Goal: Task Accomplishment & Management: Complete application form

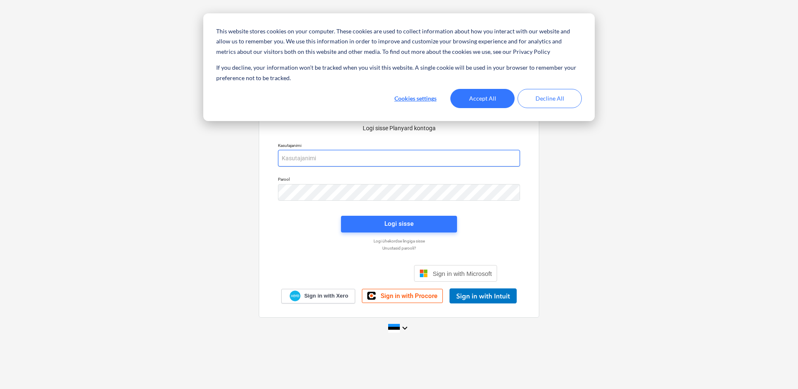
click at [392, 155] on input "email" at bounding box center [399, 158] width 242 height 17
type input "klaus.treimann@bonava.com"
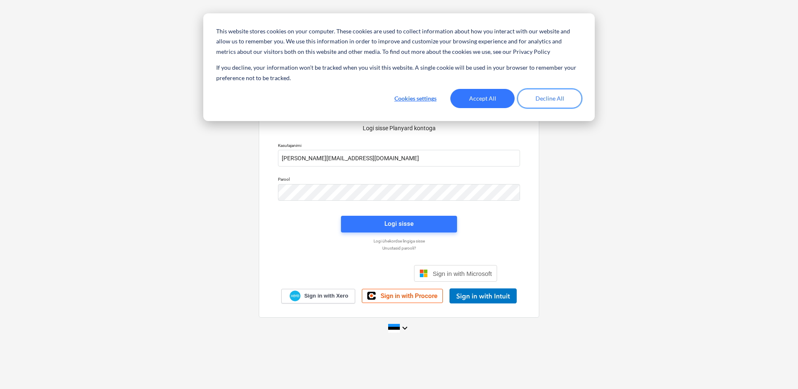
click at [546, 95] on button "Decline All" at bounding box center [550, 98] width 64 height 19
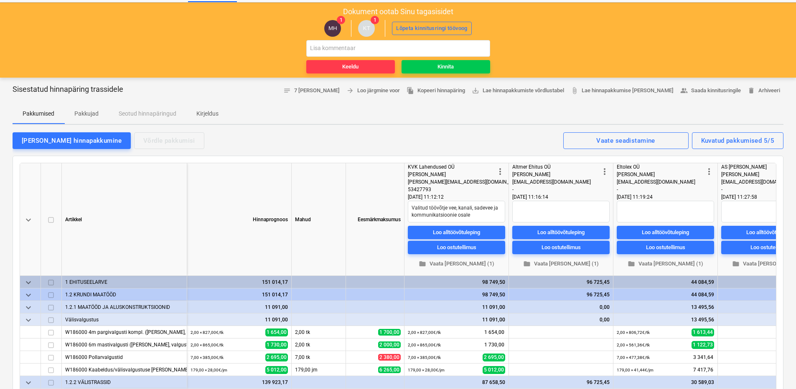
scroll to position [14, 0]
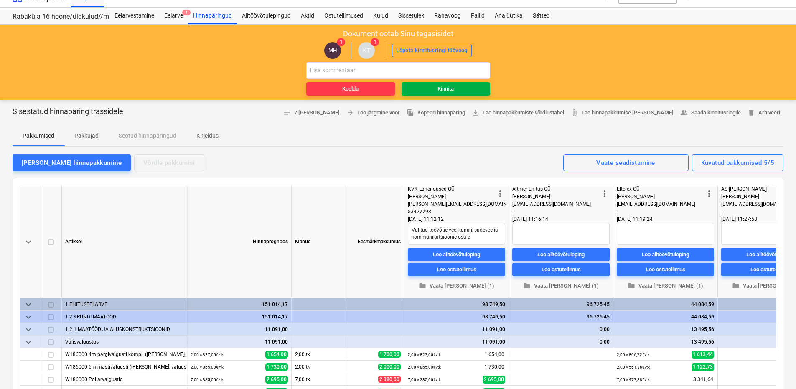
click at [444, 86] on div "Kinnita" at bounding box center [445, 89] width 16 height 10
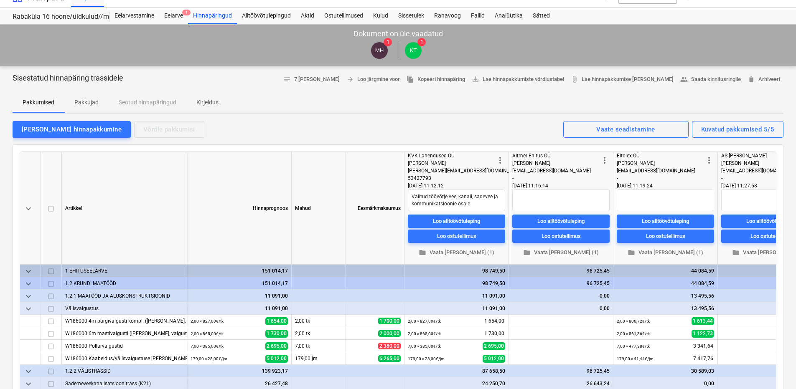
type textarea "x"
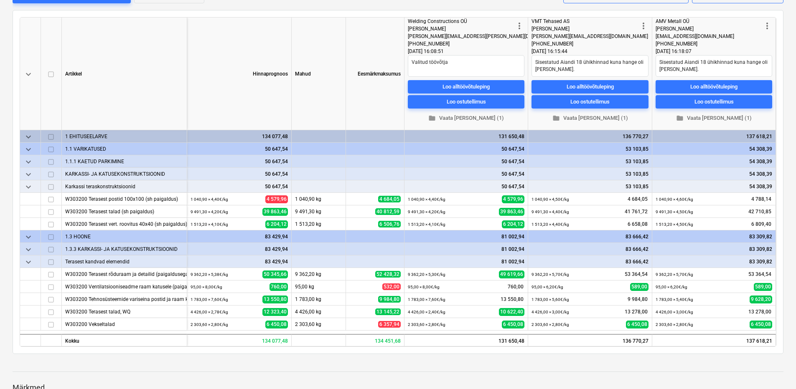
scroll to position [187, 0]
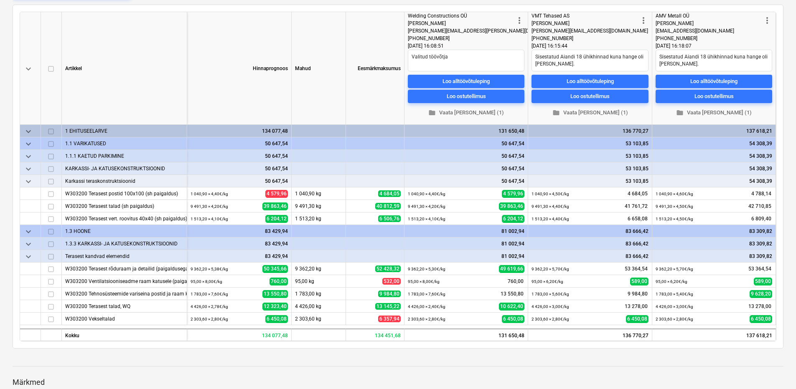
drag, startPoint x: 795, startPoint y: 164, endPoint x: 798, endPoint y: 188, distance: 24.5
click at [796, 188] on html "Projektid Kontaktid Ettevõte Koondarved Postkast format_size keyboard_arrow_dow…" at bounding box center [398, 7] width 796 height 389
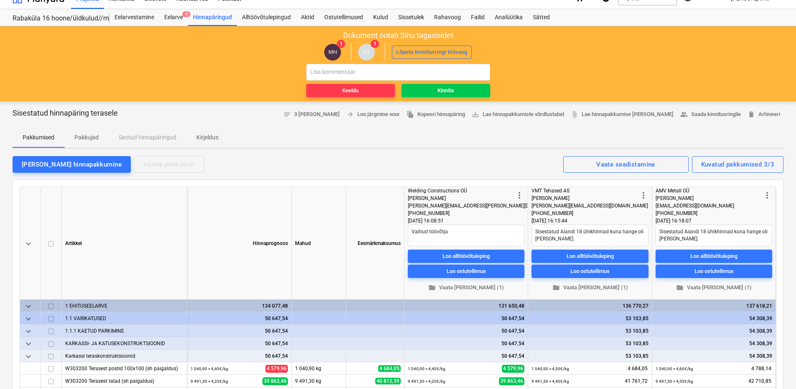
scroll to position [0, 0]
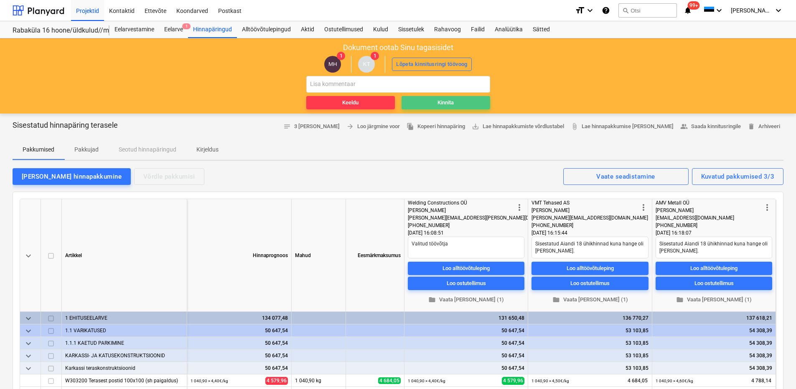
click at [447, 101] on div "Kinnita" at bounding box center [445, 103] width 16 height 10
type textarea "x"
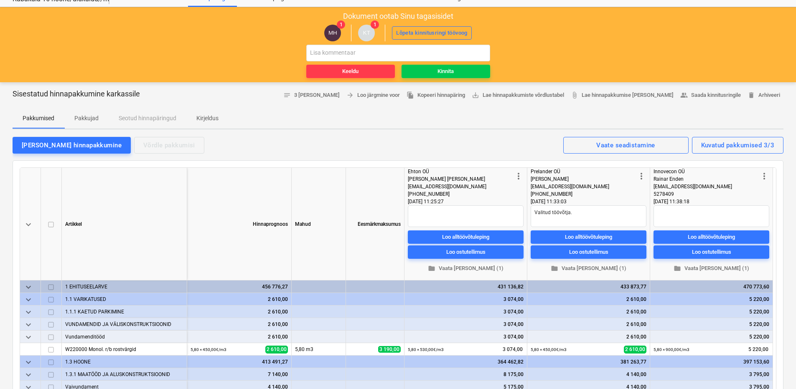
scroll to position [11, 0]
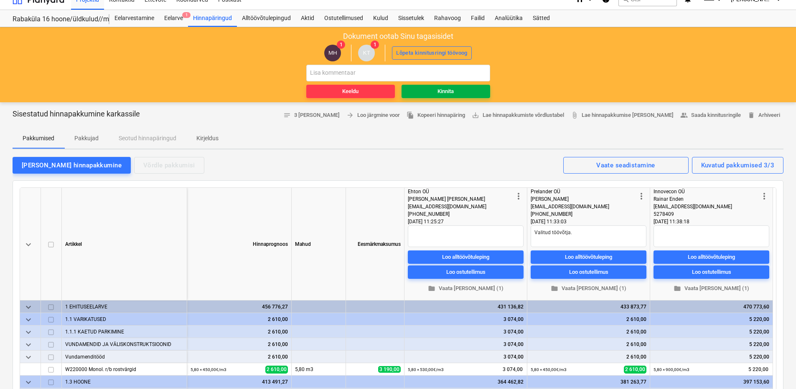
click at [445, 94] on div "Kinnita" at bounding box center [445, 92] width 16 height 10
type textarea "x"
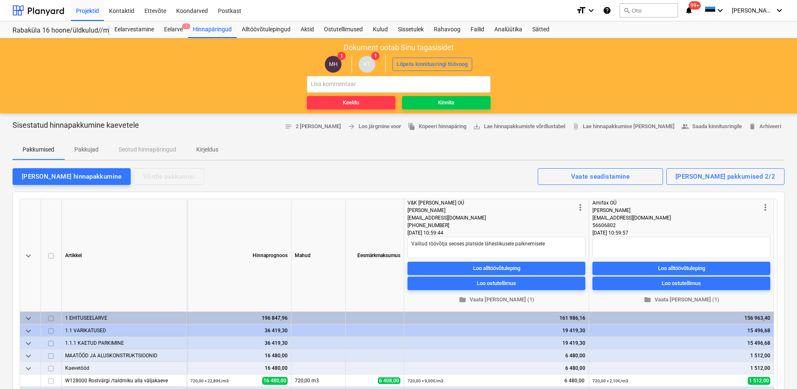
type textarea "x"
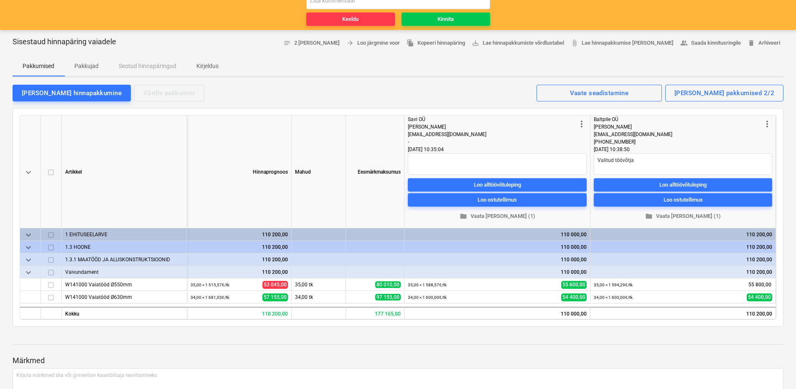
scroll to position [76, 0]
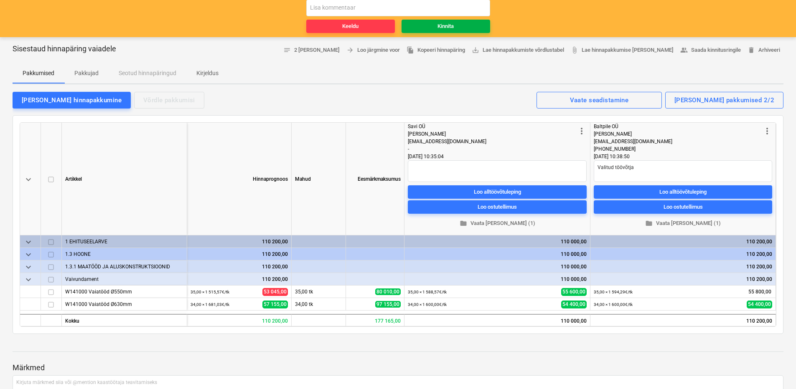
click at [449, 25] on div "Kinnita" at bounding box center [445, 27] width 16 height 10
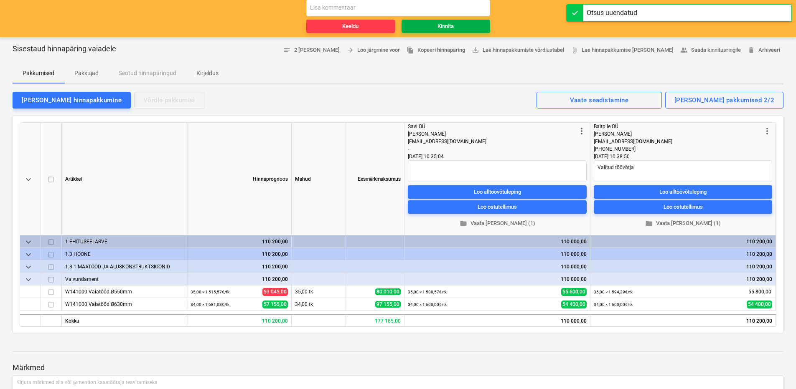
type textarea "x"
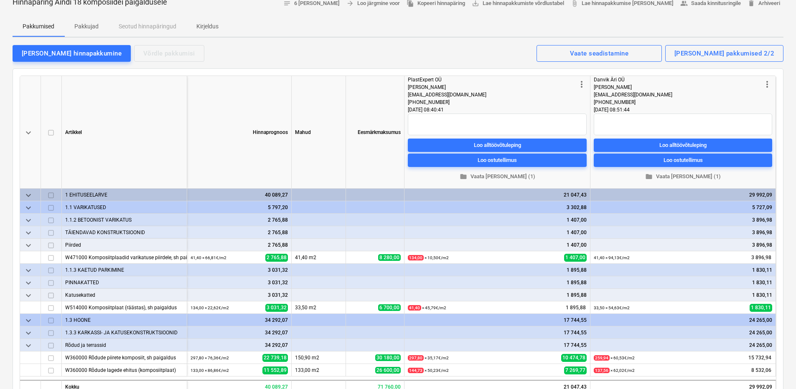
scroll to position [104, 0]
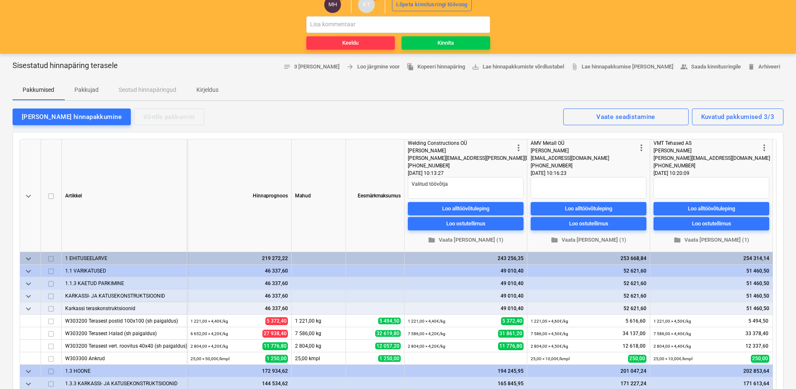
scroll to position [58, 0]
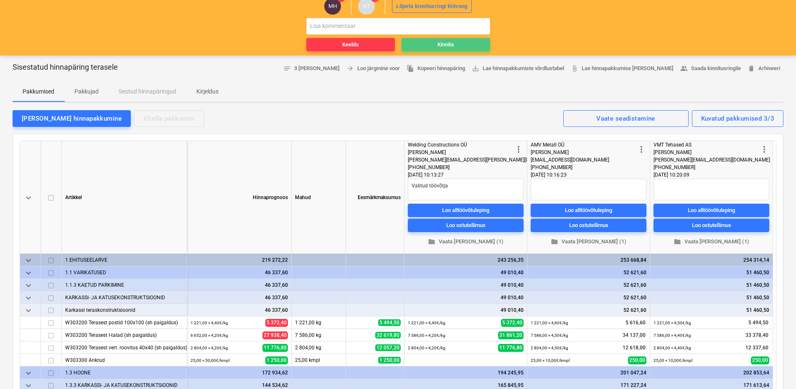
click at [443, 44] on div "Kinnita" at bounding box center [445, 45] width 16 height 10
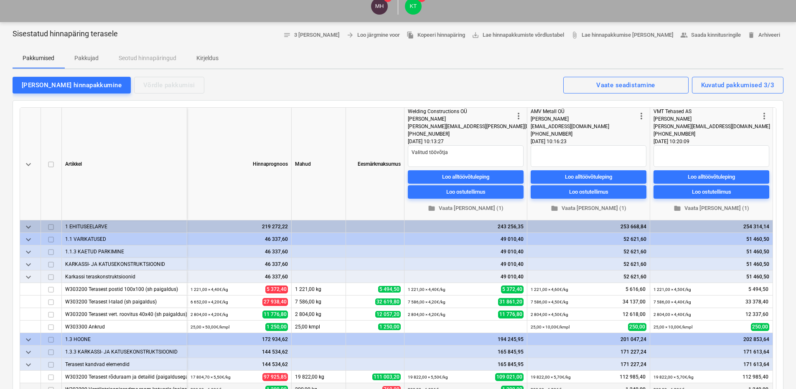
type textarea "x"
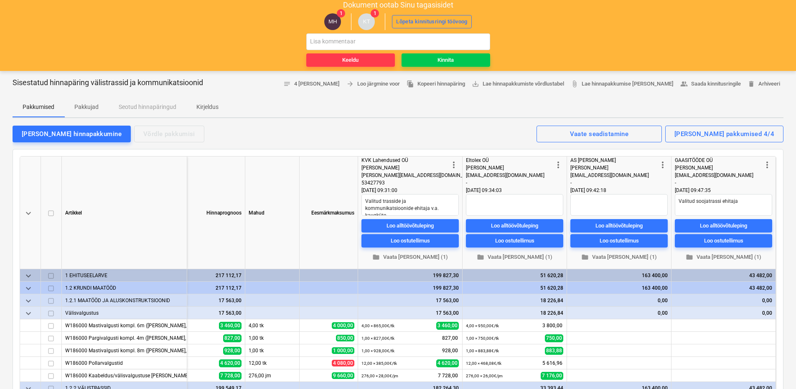
scroll to position [27, 0]
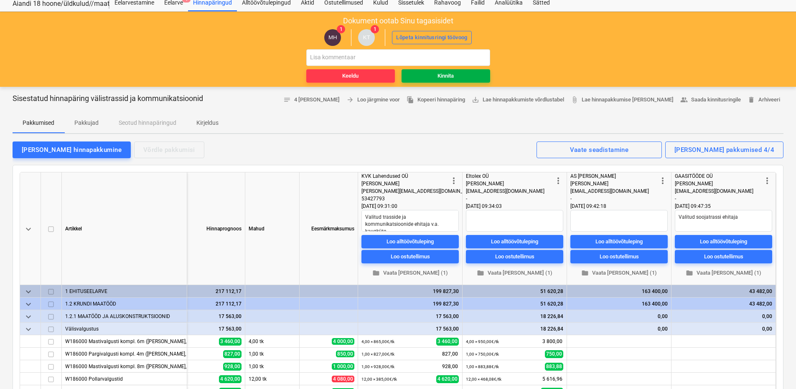
click at [444, 76] on div "Kinnita" at bounding box center [445, 76] width 16 height 10
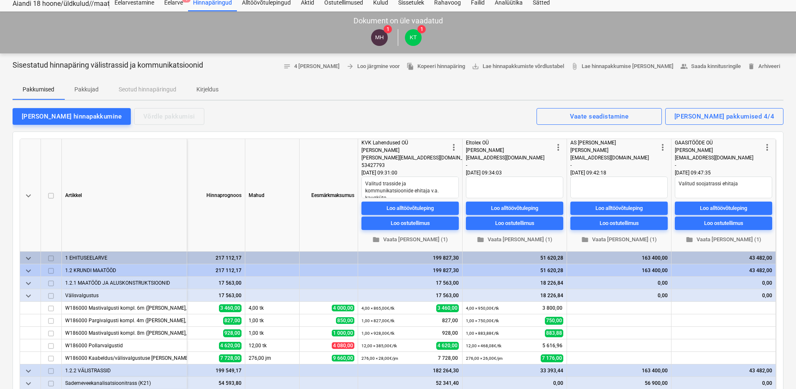
type textarea "x"
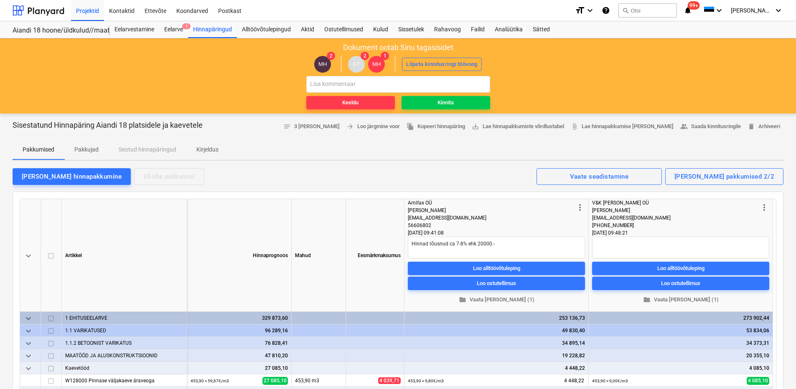
drag, startPoint x: 795, startPoint y: 71, endPoint x: 800, endPoint y: 108, distance: 37.5
click at [796, 108] on html "Projektid Kontaktid Ettevõte Koondarved Postkast format_size keyboard_arrow_dow…" at bounding box center [398, 194] width 796 height 389
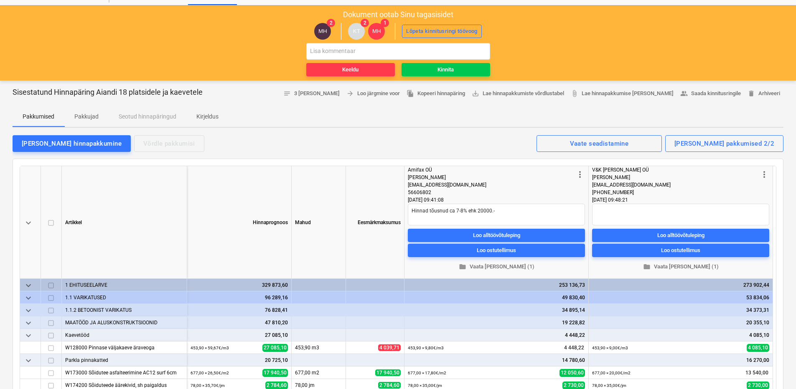
scroll to position [32, 0]
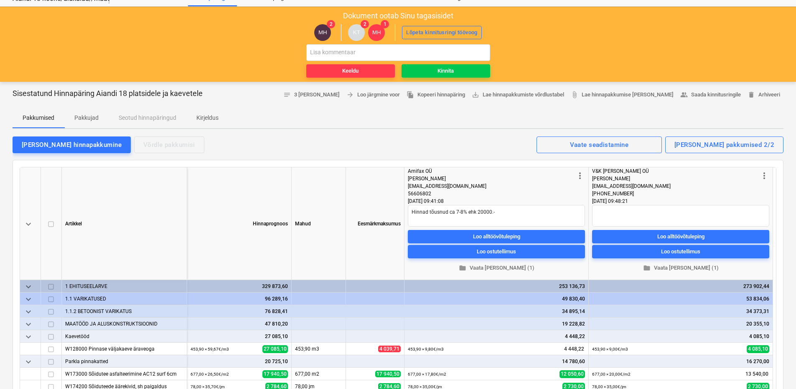
type textarea "x"
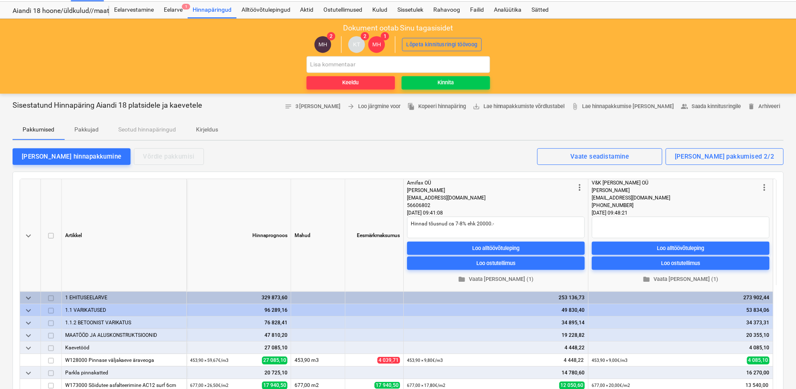
scroll to position [18, 0]
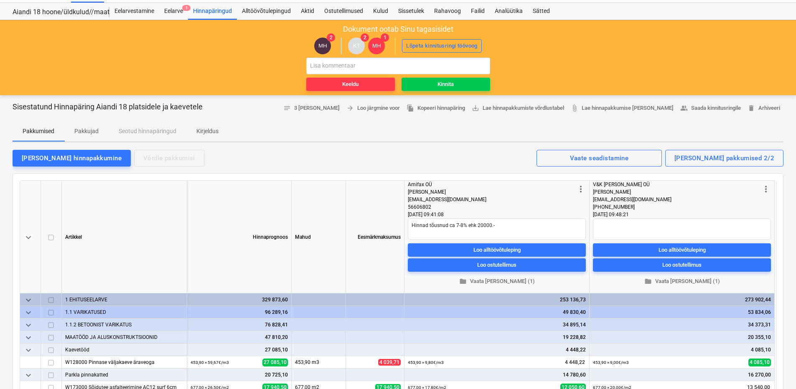
type textarea "x"
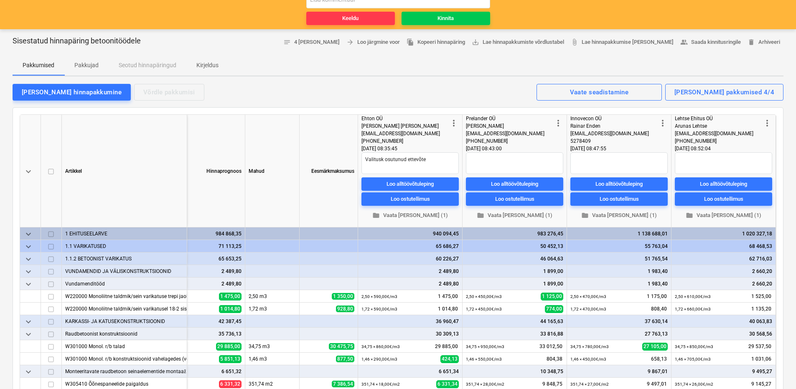
scroll to position [47, 0]
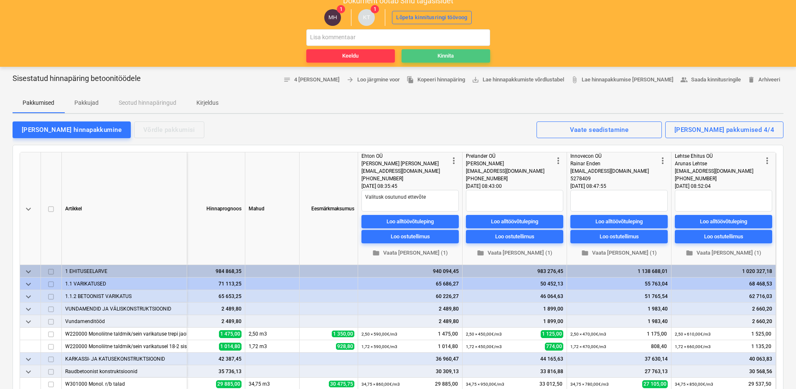
click at [441, 55] on div "Kinnita" at bounding box center [445, 56] width 16 height 10
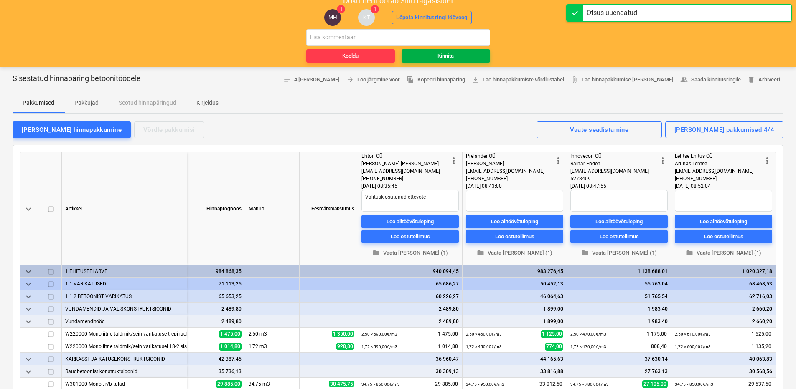
type textarea "x"
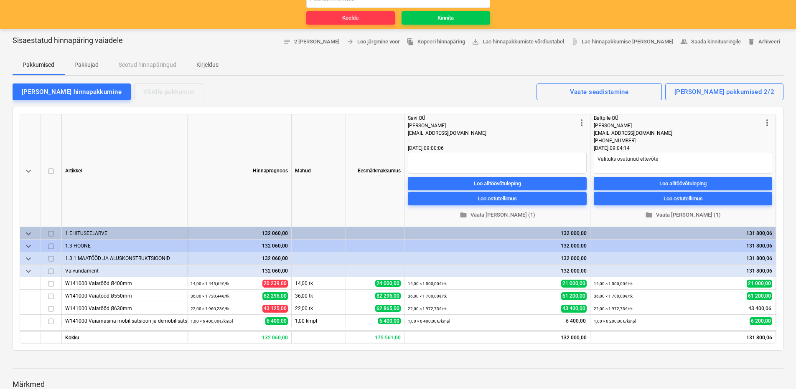
scroll to position [81, 0]
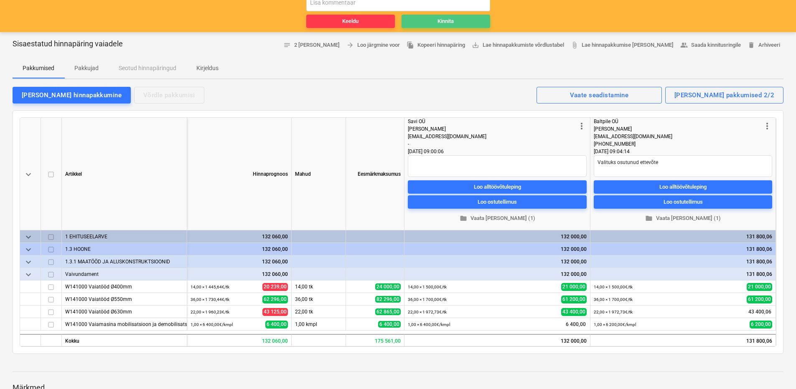
click at [456, 22] on span "Kinnita" at bounding box center [446, 22] width 82 height 10
type textarea "x"
